Goal: Transaction & Acquisition: Purchase product/service

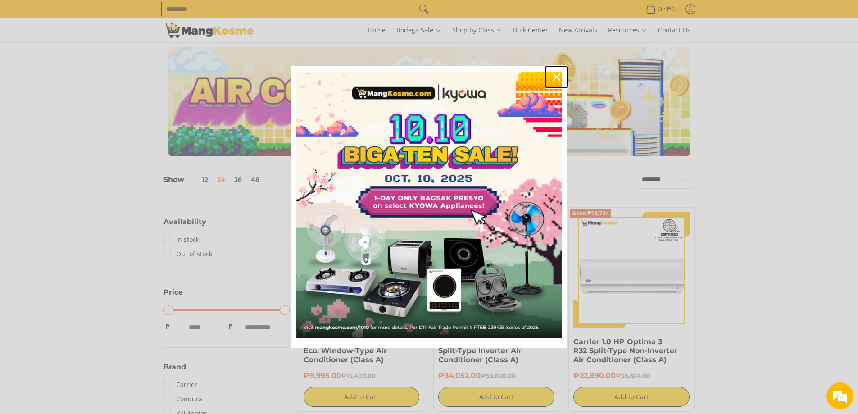
click at [555, 72] on div "Close" at bounding box center [557, 77] width 14 height 14
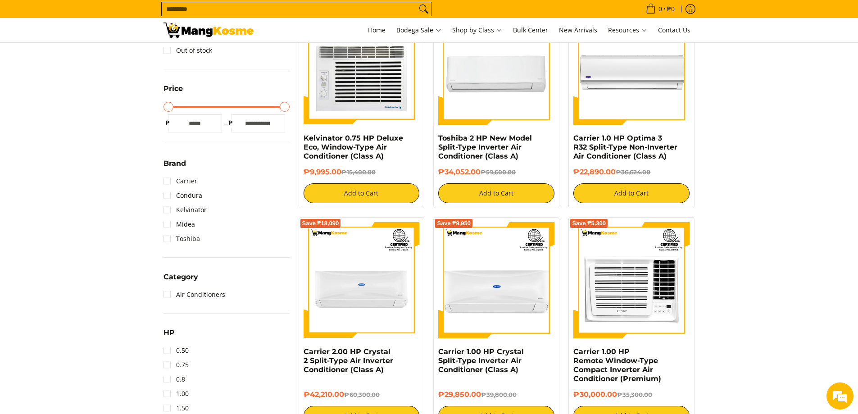
scroll to position [82, 0]
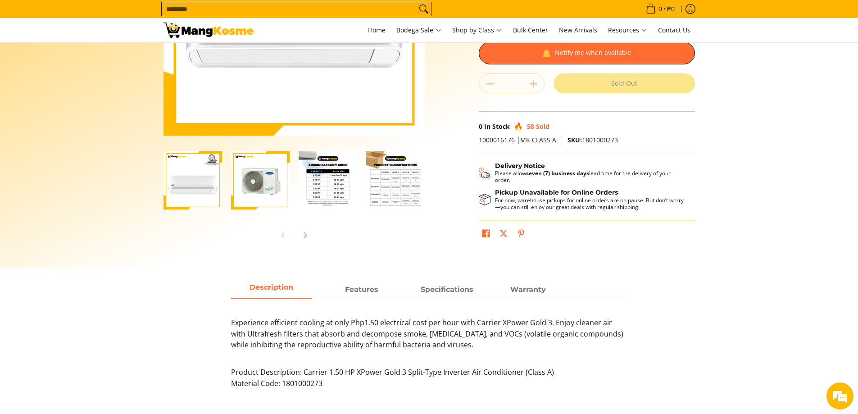
scroll to position [154, 0]
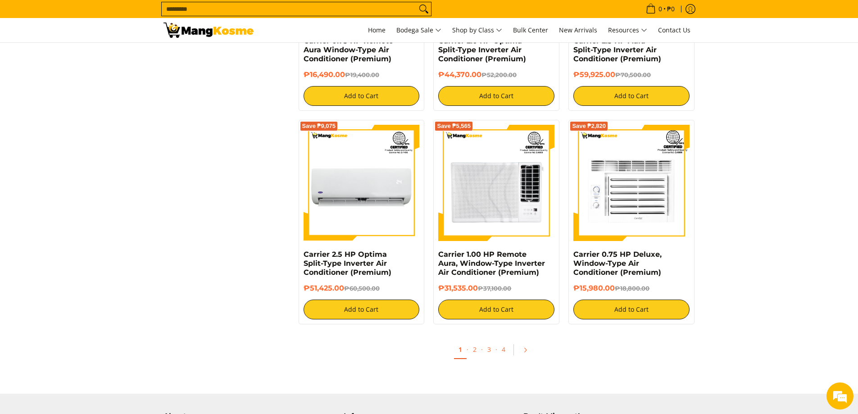
scroll to position [1547, 0]
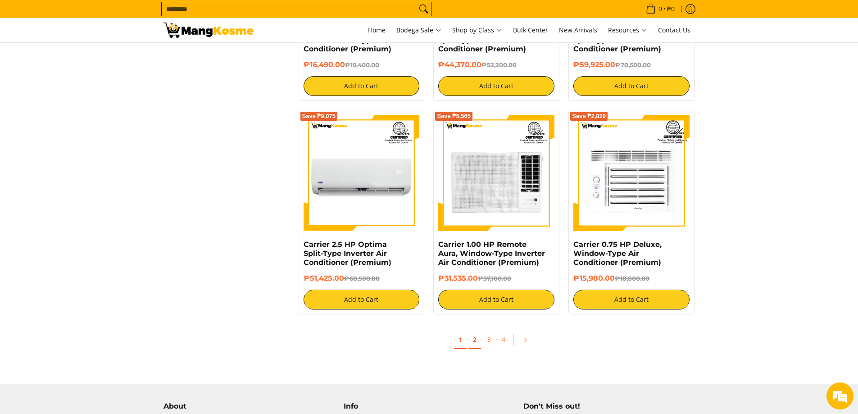
click at [479, 338] on link "2" at bounding box center [475, 340] width 13 height 18
